Goal: Task Accomplishment & Management: Manage account settings

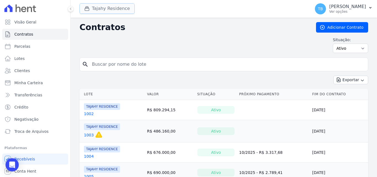
click at [105, 11] on button "Tajahy Residence" at bounding box center [107, 8] width 55 height 10
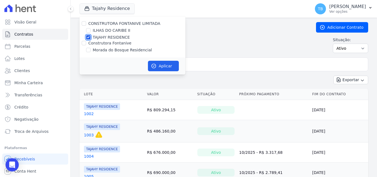
click at [88, 36] on input "TAJAHY RESIDENCE" at bounding box center [88, 37] width 4 height 4
checkbox input "false"
drag, startPoint x: 88, startPoint y: 51, endPoint x: 90, endPoint y: 49, distance: 2.9
click at [90, 49] on input "Morada do Bosque Residencial" at bounding box center [88, 50] width 4 height 4
checkbox input "true"
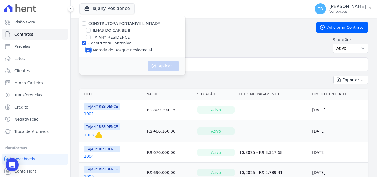
checkbox input "true"
click at [147, 63] on div "Aplicar" at bounding box center [133, 65] width 106 height 17
click at [153, 66] on icon "button" at bounding box center [154, 66] width 6 height 6
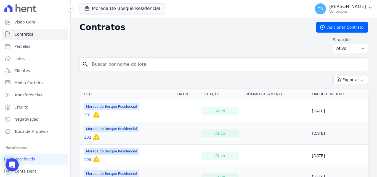
click at [115, 64] on input "search" at bounding box center [227, 64] width 277 height 11
type input "159"
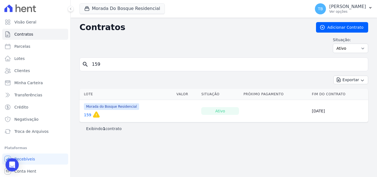
click at [84, 114] on link "159" at bounding box center [87, 115] width 7 height 6
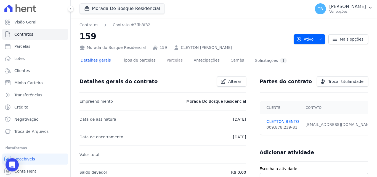
click at [166, 60] on link "Parcelas" at bounding box center [175, 61] width 18 height 15
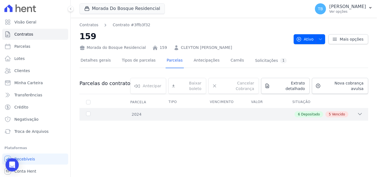
click at [156, 111] on div "6 Depositado 5 Vencido" at bounding box center [238, 114] width 250 height 6
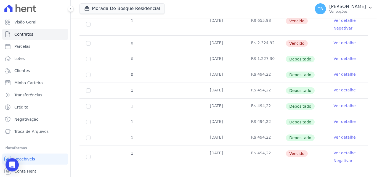
scroll to position [149, 0]
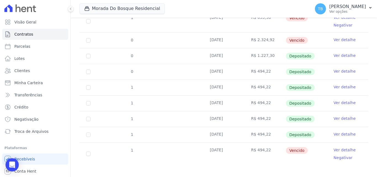
click at [339, 147] on link "Ver detalhe" at bounding box center [345, 150] width 22 height 6
